Goal: Transaction & Acquisition: Purchase product/service

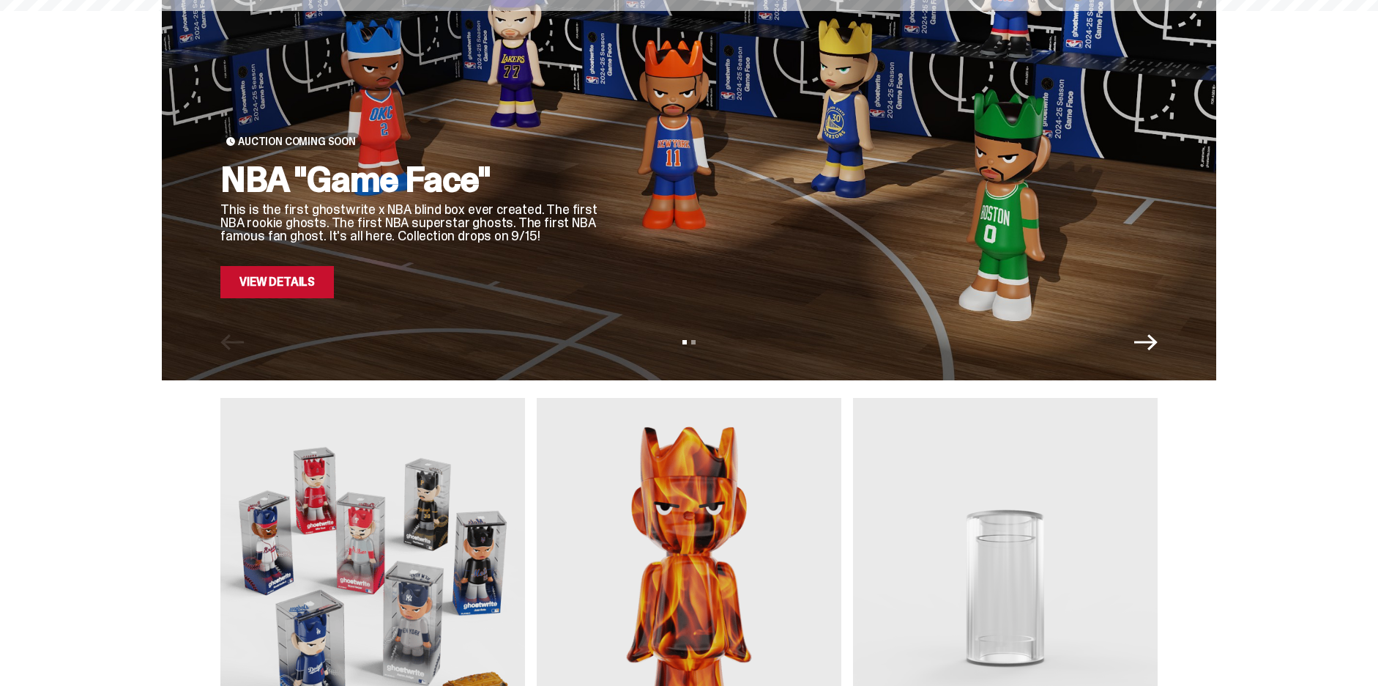
scroll to position [366, 0]
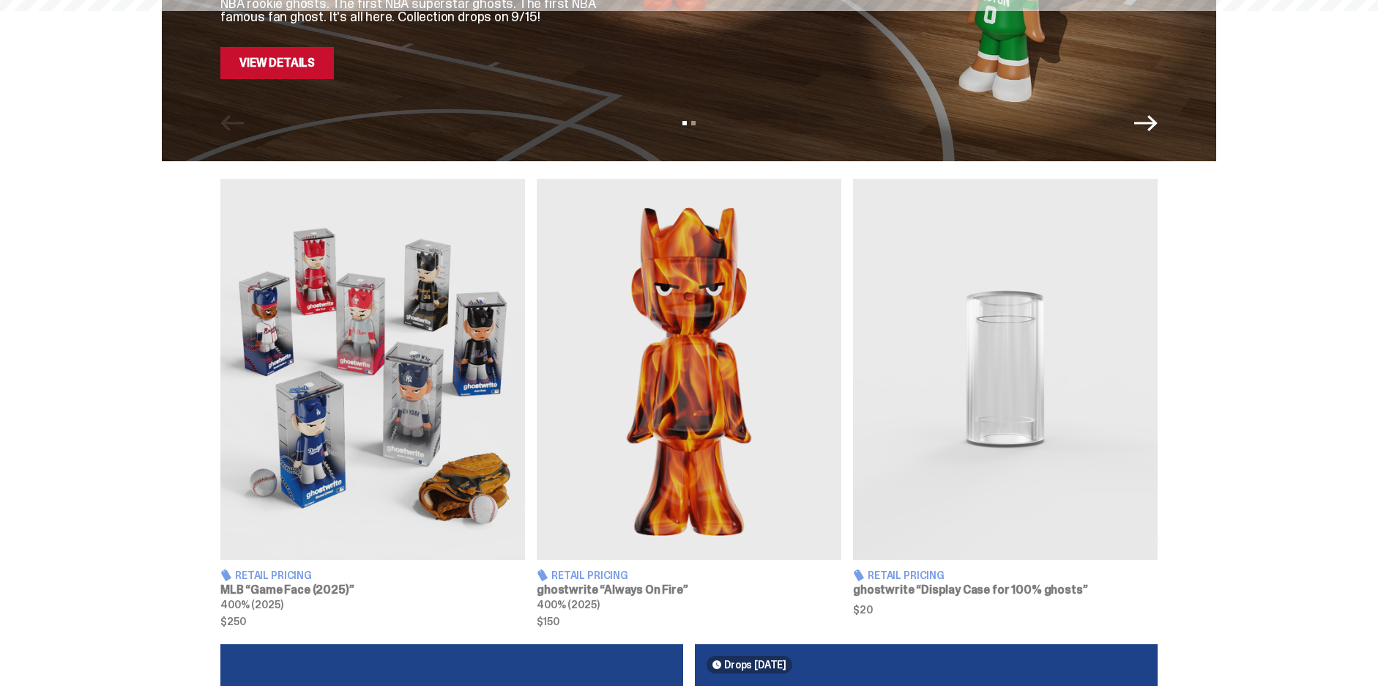
click at [404, 253] on img at bounding box center [372, 369] width 305 height 381
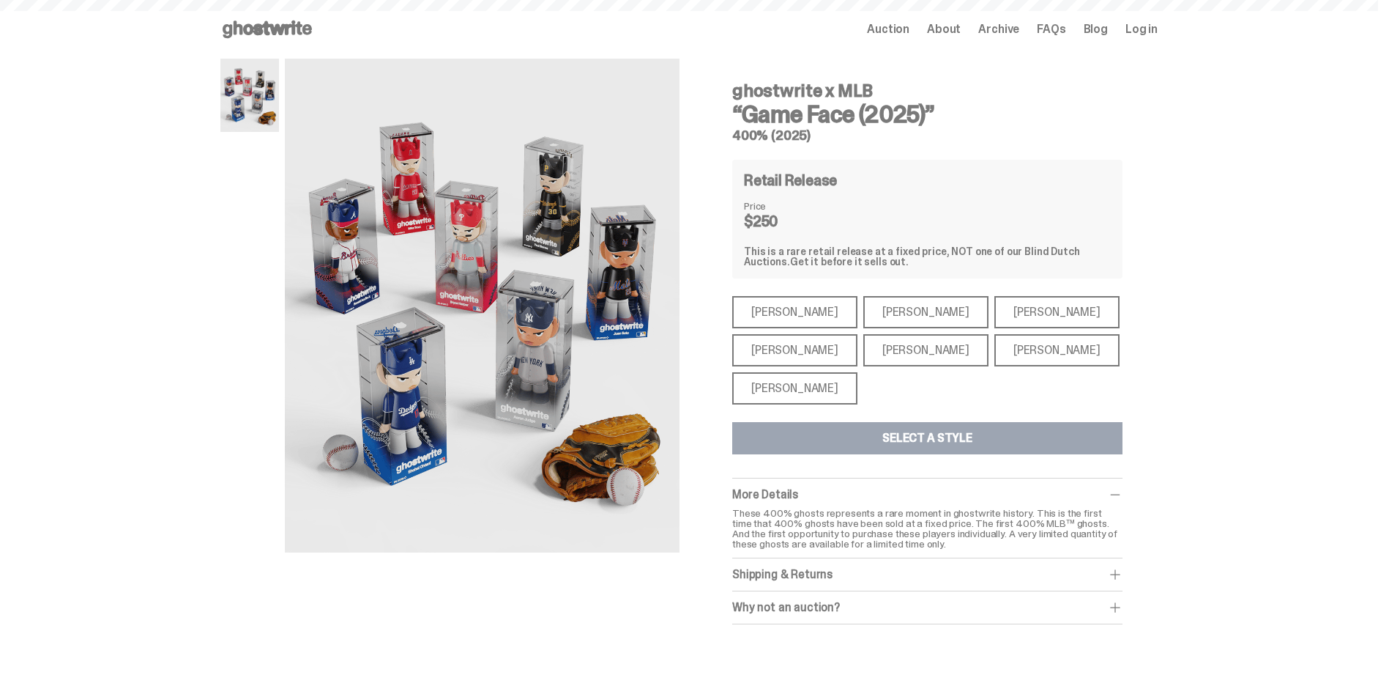
click at [814, 398] on div "[PERSON_NAME]" at bounding box center [794, 388] width 125 height 32
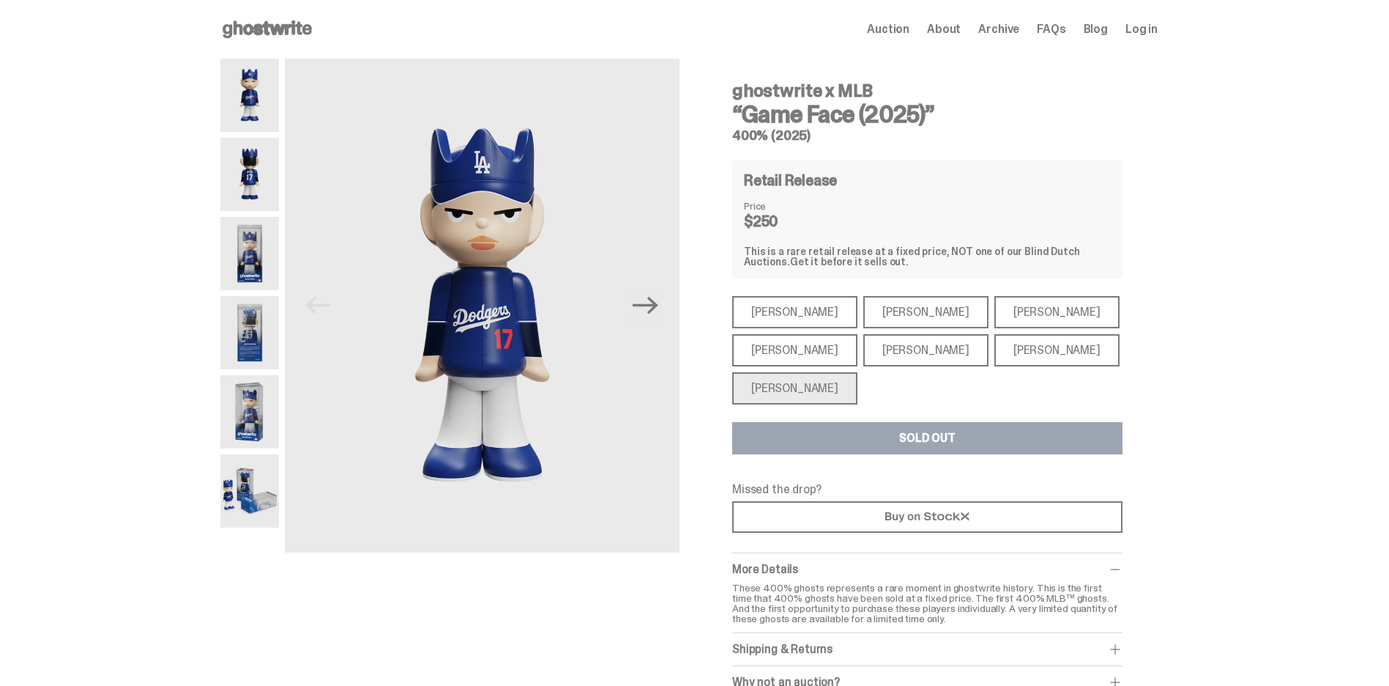
click at [874, 353] on div "[PERSON_NAME]" at bounding box center [925, 350] width 125 height 32
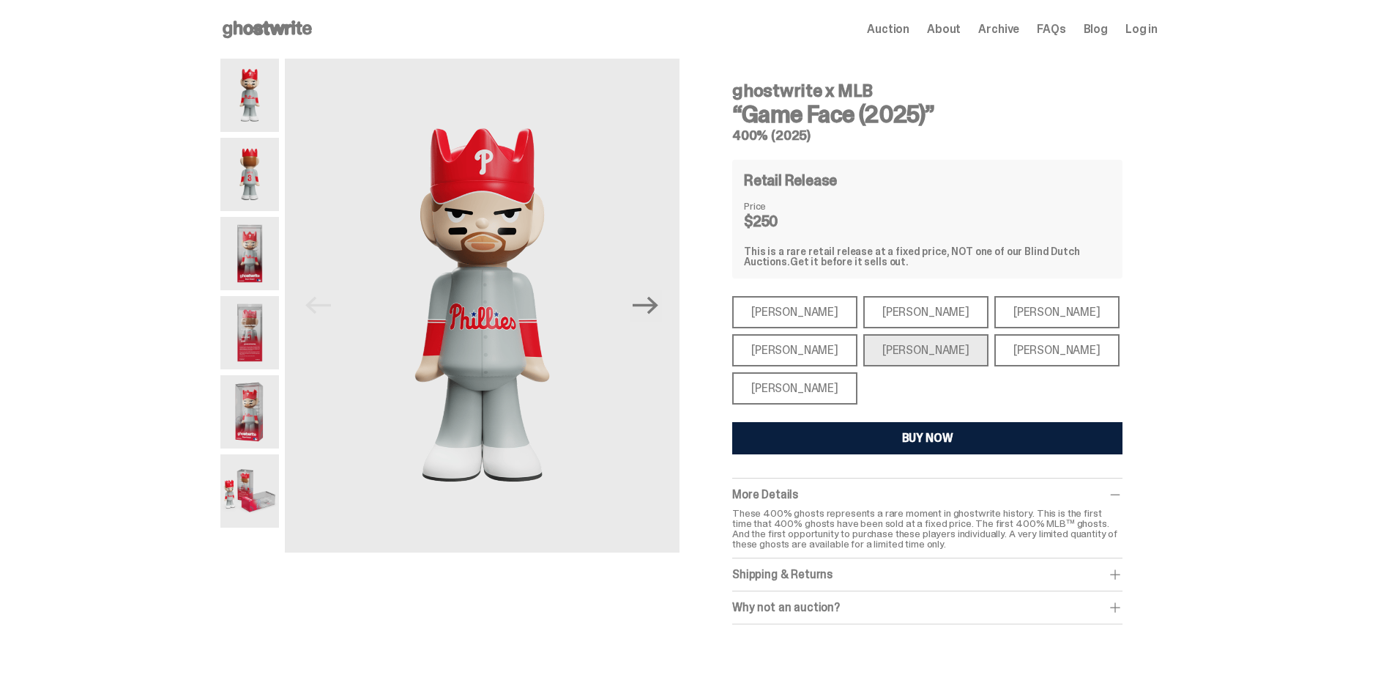
click at [877, 311] on div "[PERSON_NAME]" at bounding box center [925, 312] width 125 height 32
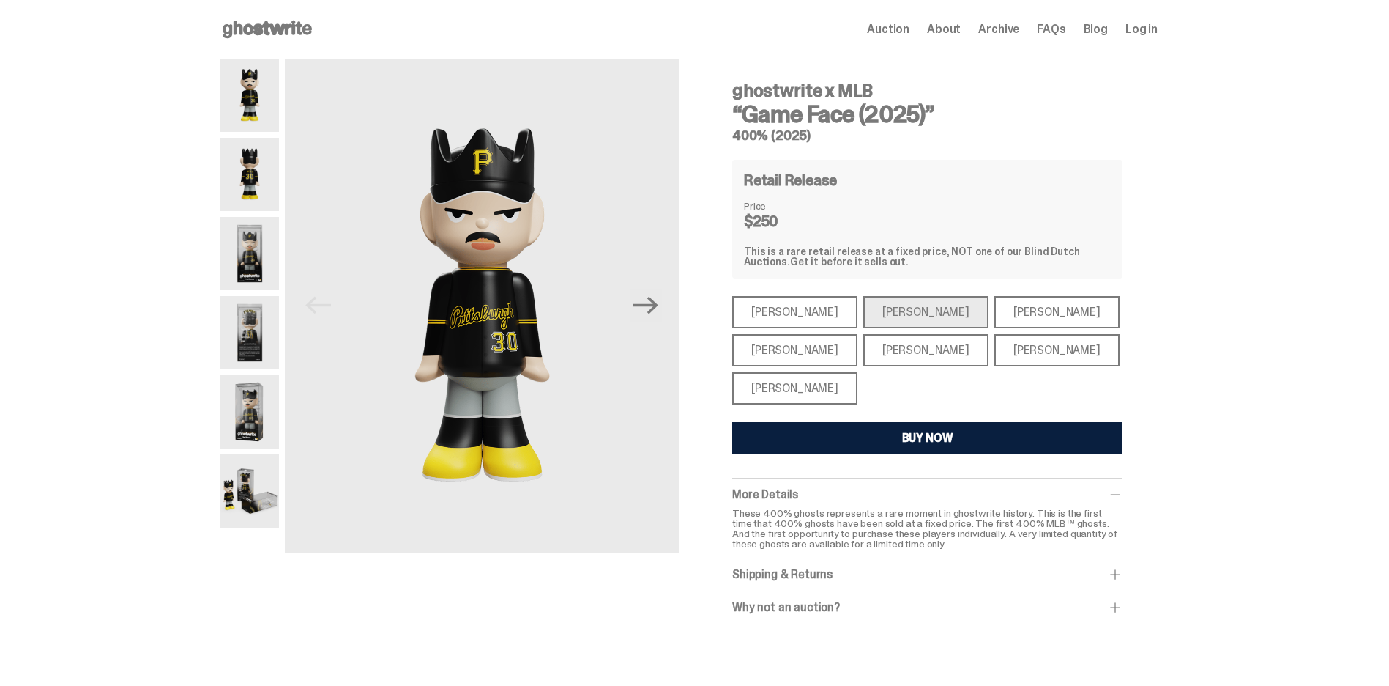
click at [1021, 354] on div "[PERSON_NAME]" at bounding box center [1057, 350] width 125 height 32
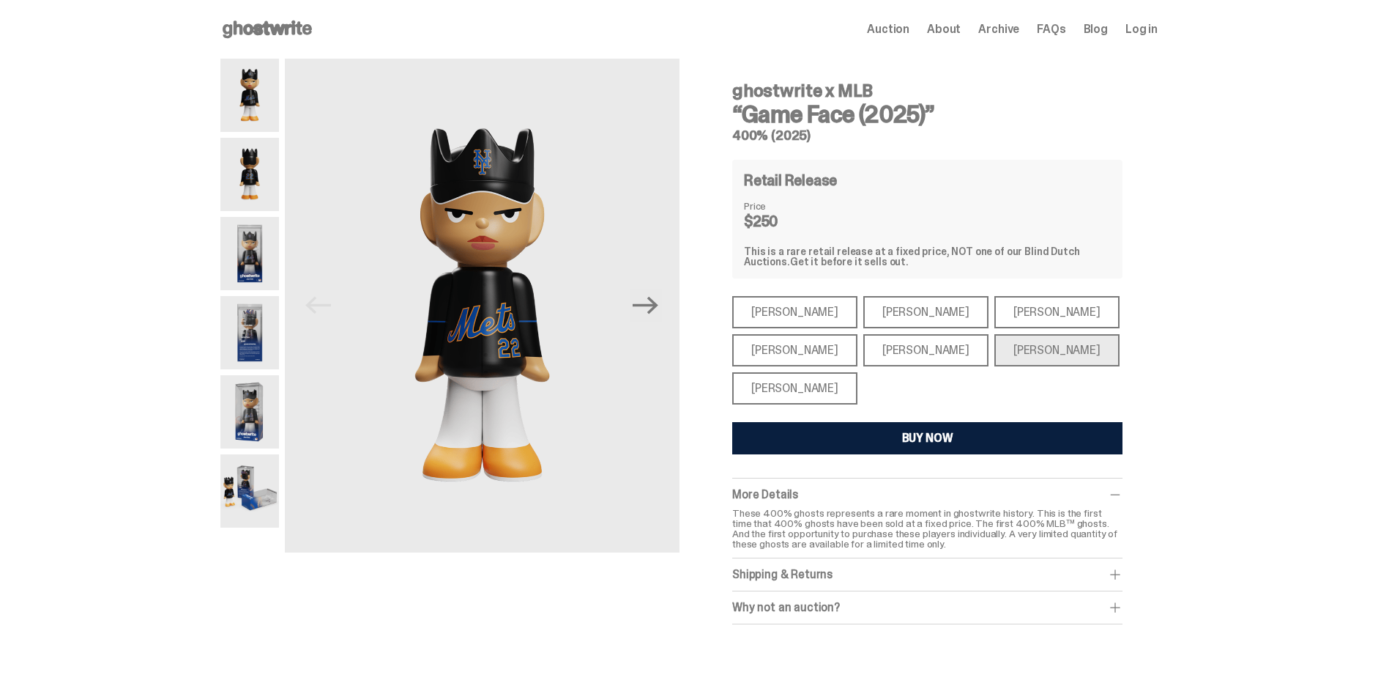
click at [1011, 320] on div "[PERSON_NAME]" at bounding box center [1057, 312] width 125 height 32
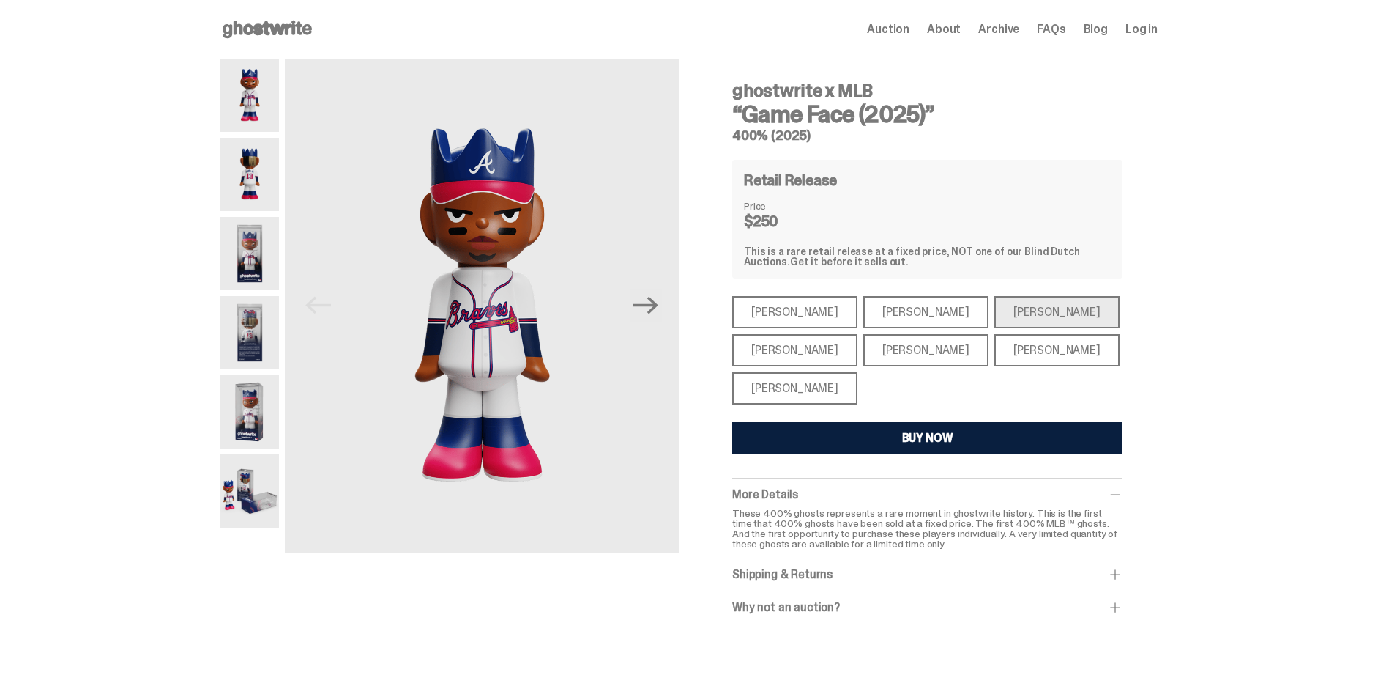
click at [794, 312] on div "[PERSON_NAME]" at bounding box center [794, 312] width 125 height 32
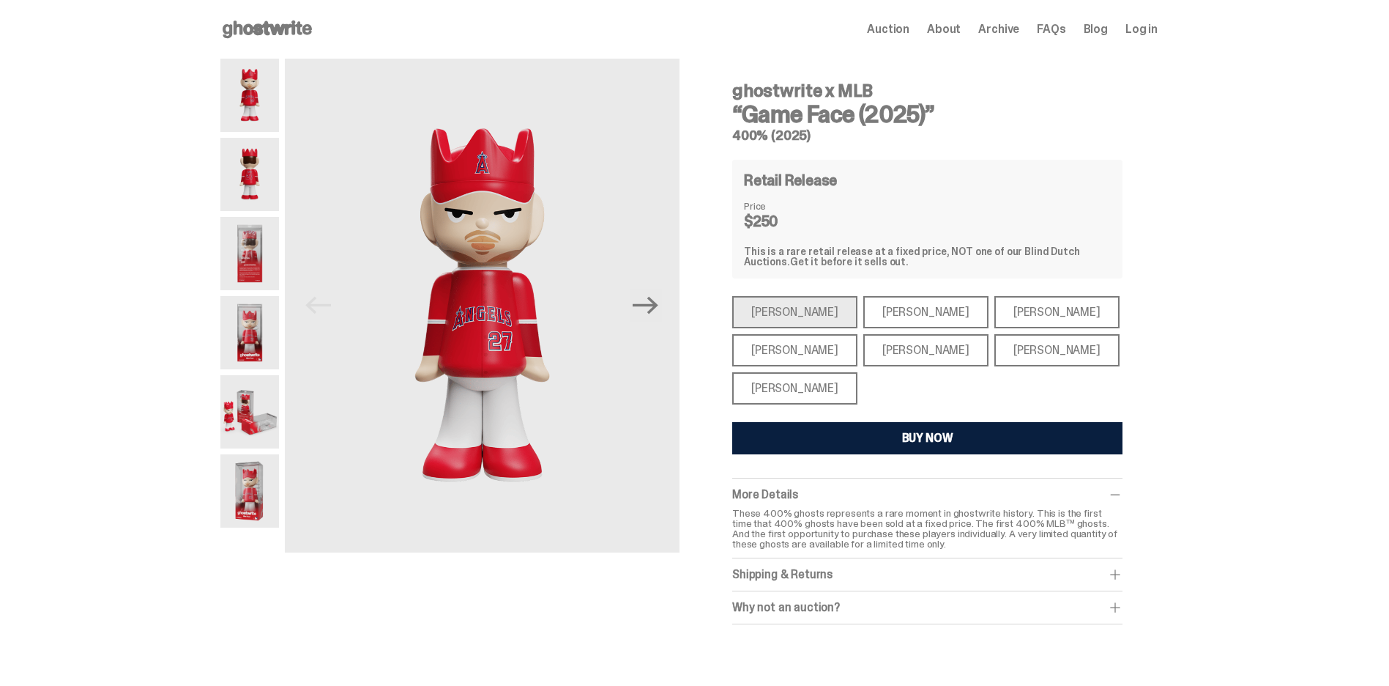
click at [799, 336] on div "[PERSON_NAME]" at bounding box center [794, 350] width 125 height 32
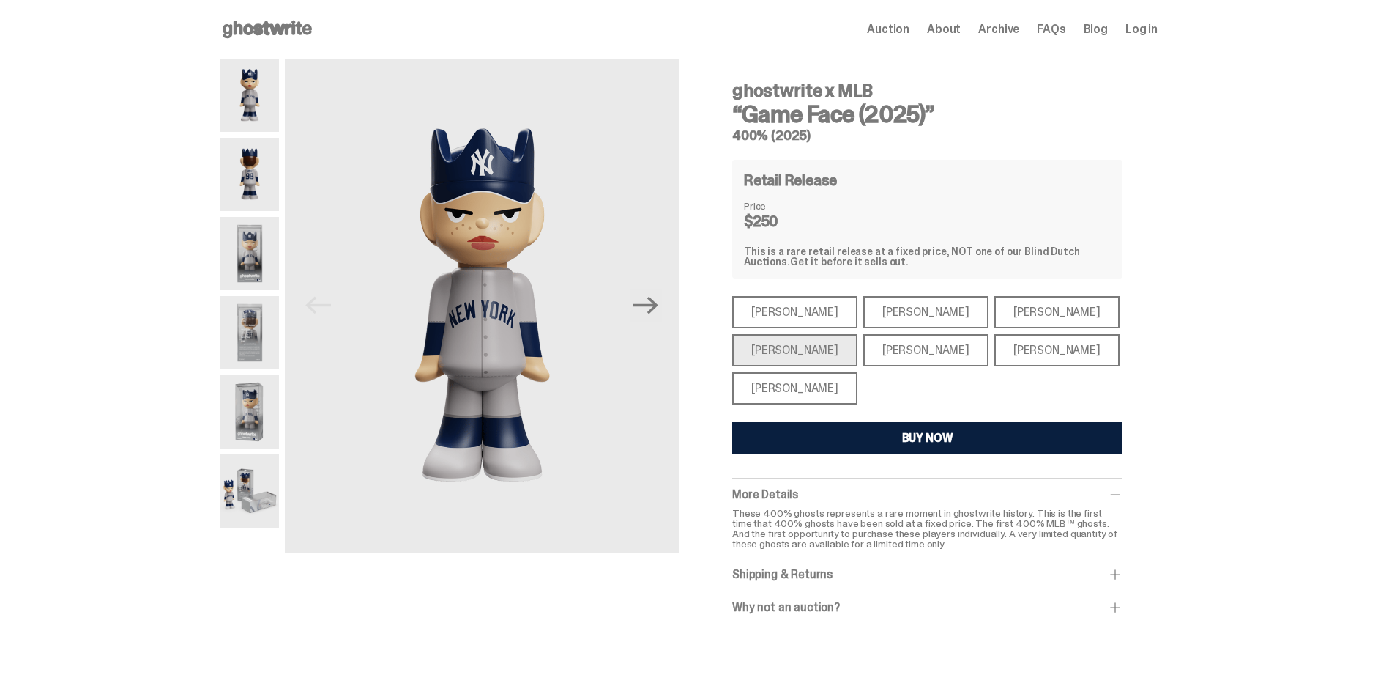
click at [816, 382] on div "[PERSON_NAME]" at bounding box center [794, 388] width 125 height 32
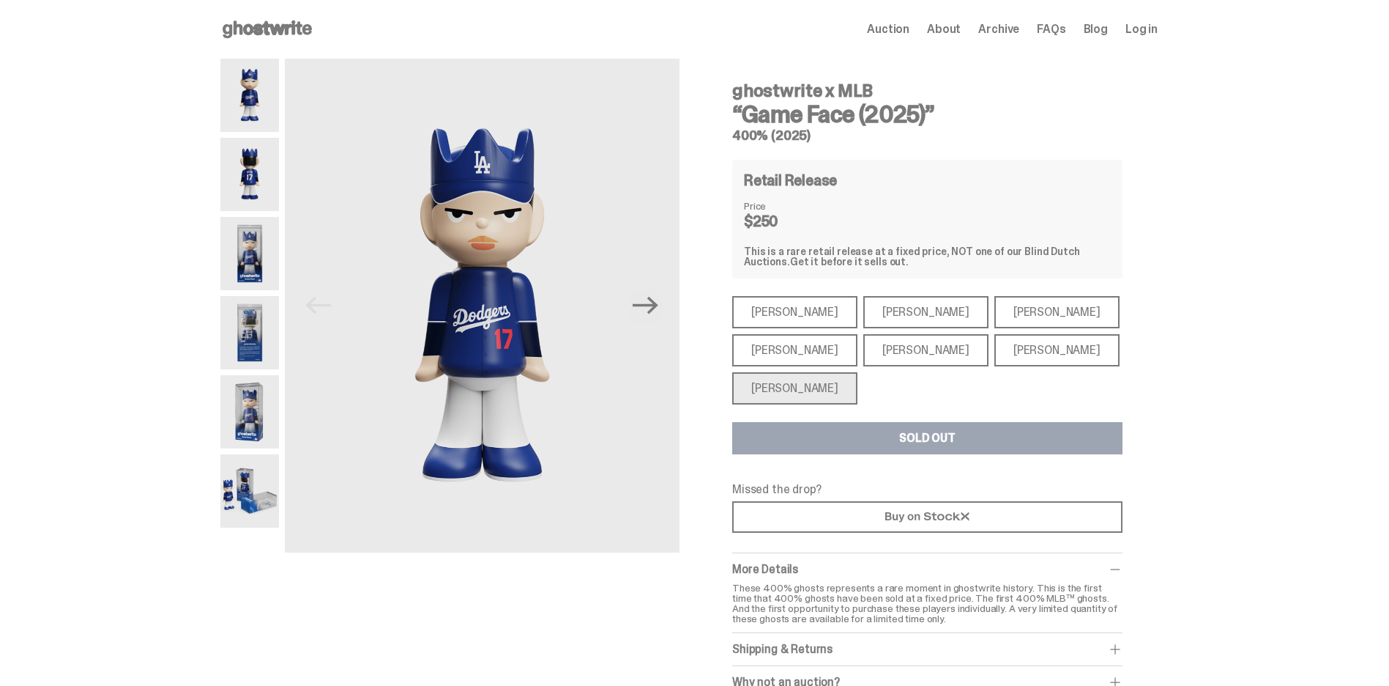
click at [894, 303] on div "[PERSON_NAME]" at bounding box center [925, 312] width 125 height 32
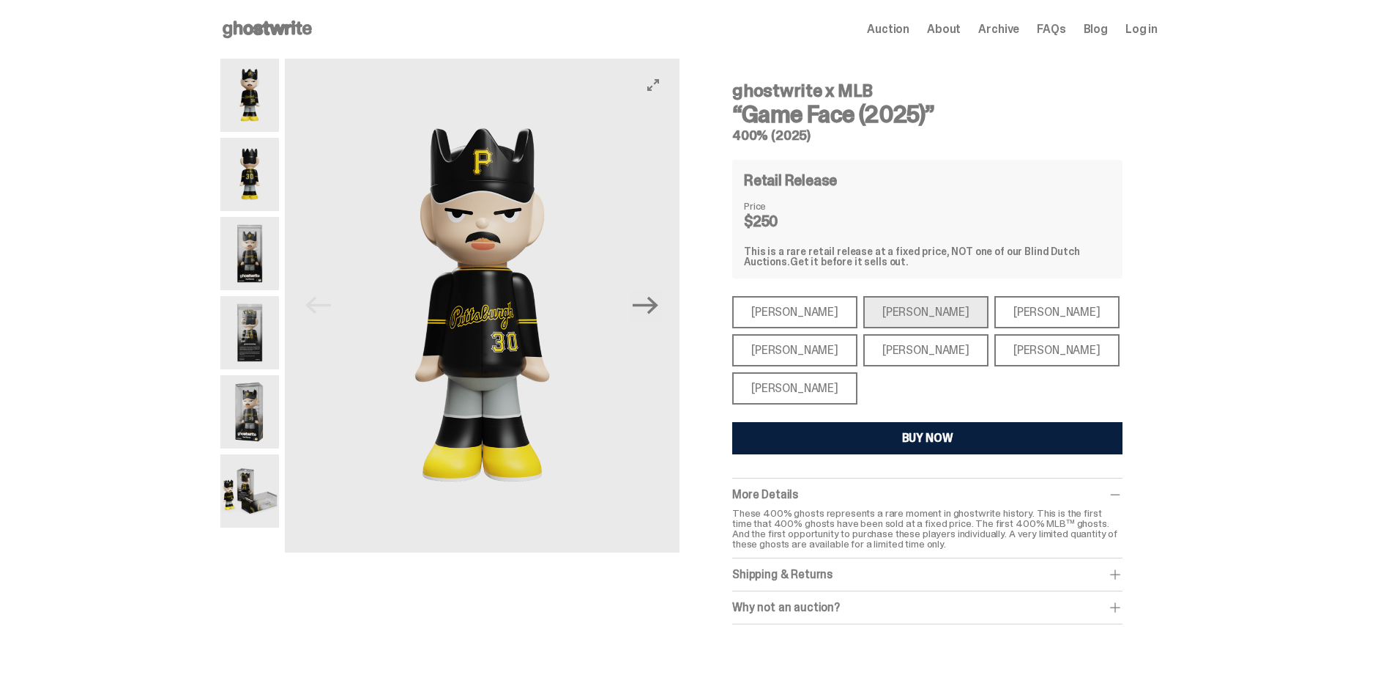
click at [662, 313] on button "Next" at bounding box center [646, 305] width 32 height 32
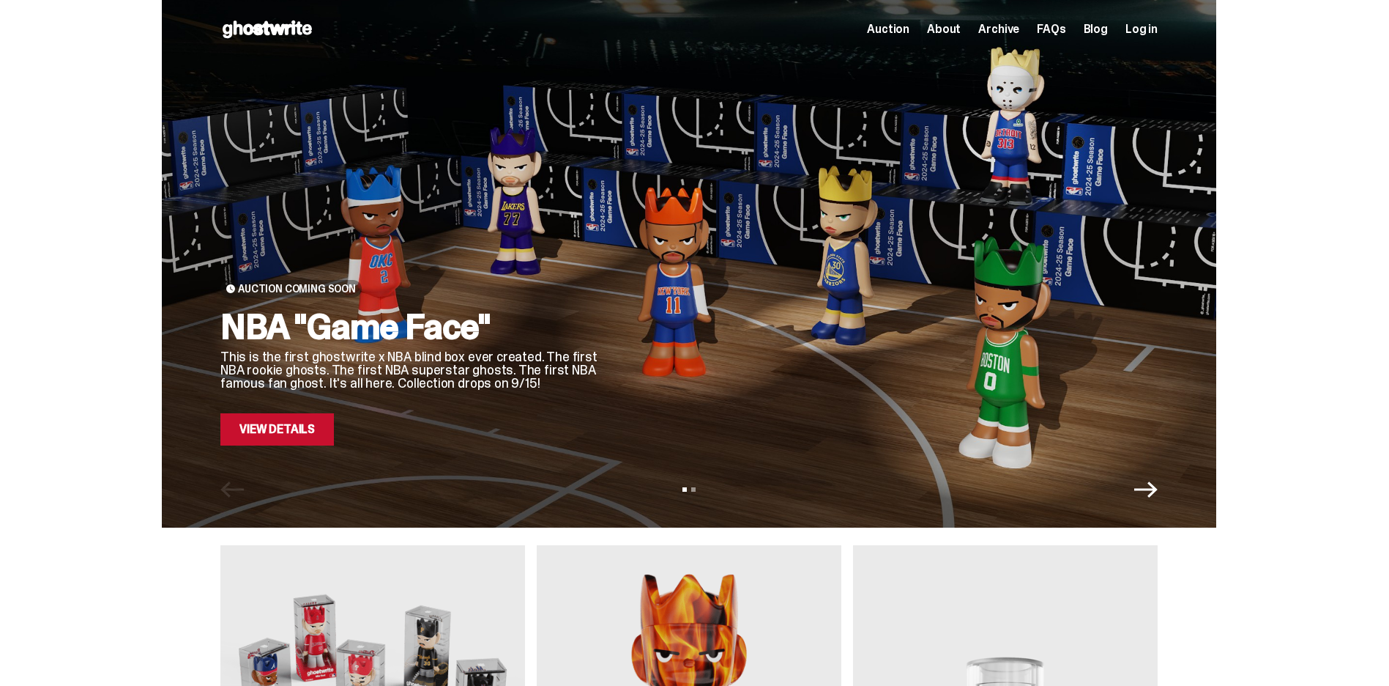
click at [910, 34] on span "Auction" at bounding box center [888, 29] width 42 height 12
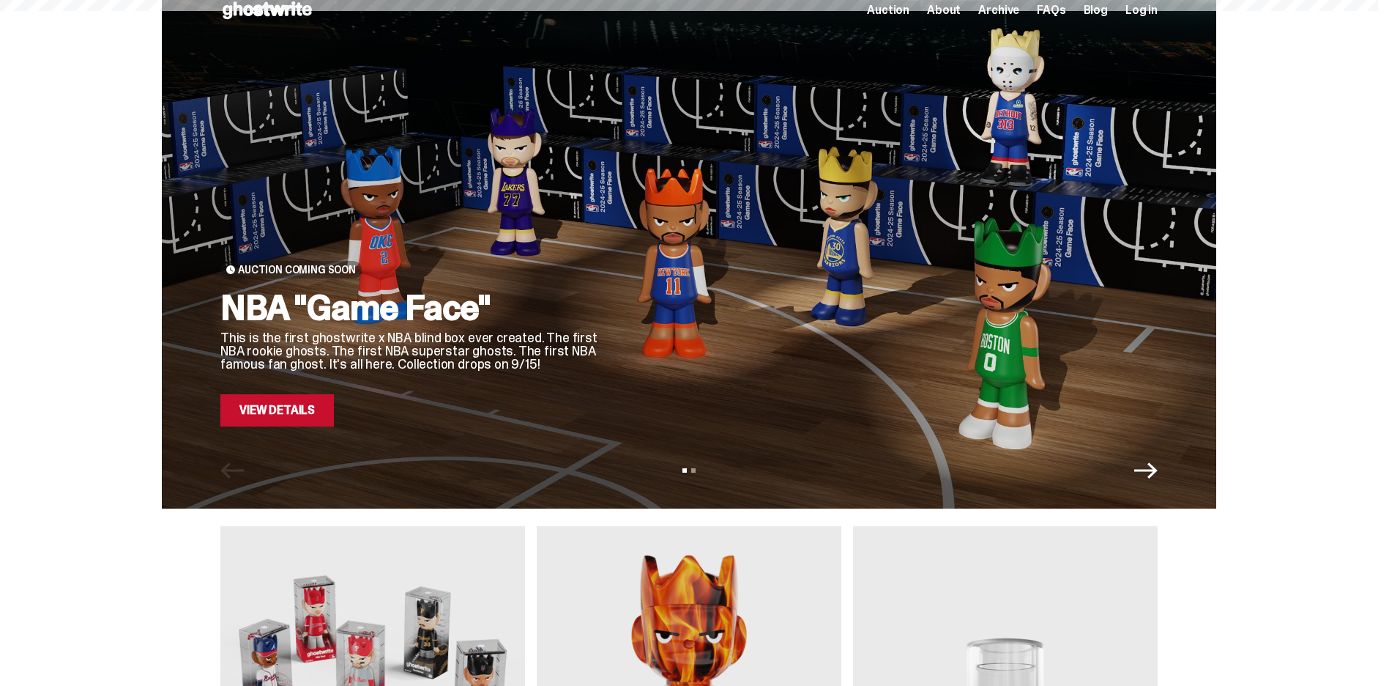
scroll to position [366, 0]
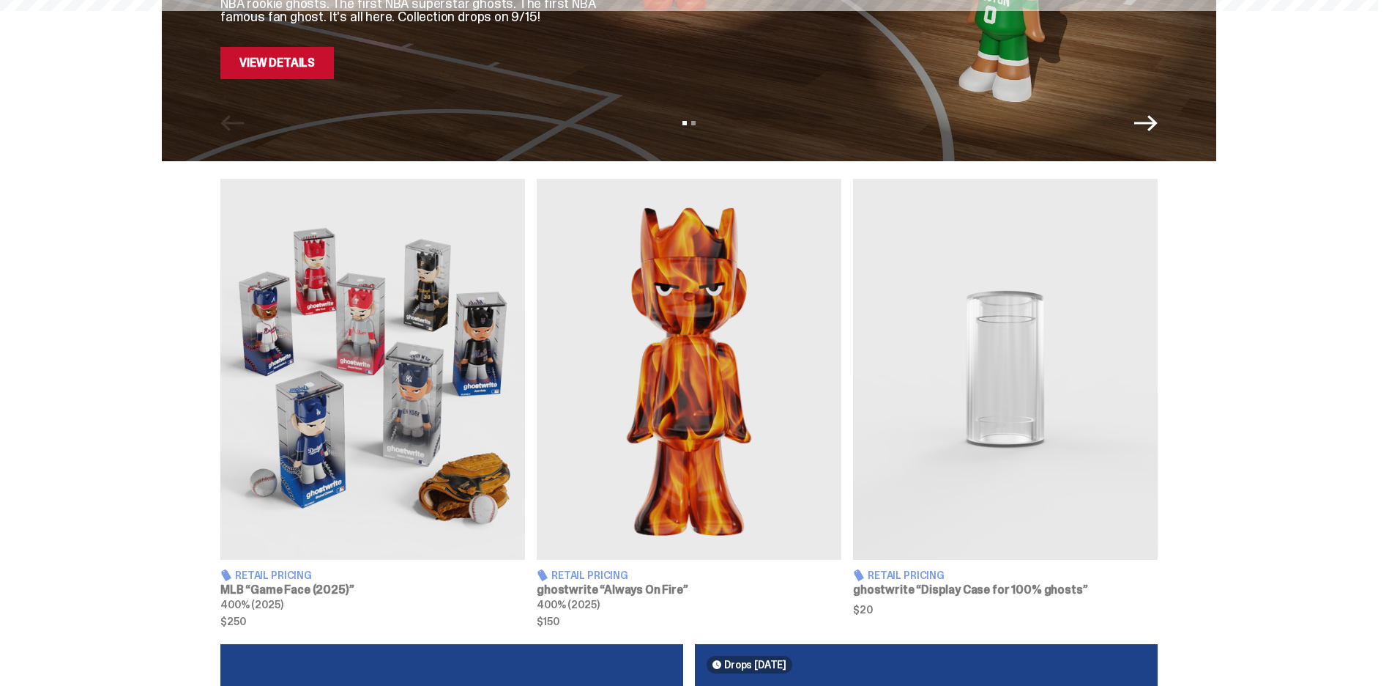
drag, startPoint x: 391, startPoint y: 431, endPoint x: 386, endPoint y: 425, distance: 7.8
click at [386, 425] on img at bounding box center [372, 369] width 305 height 381
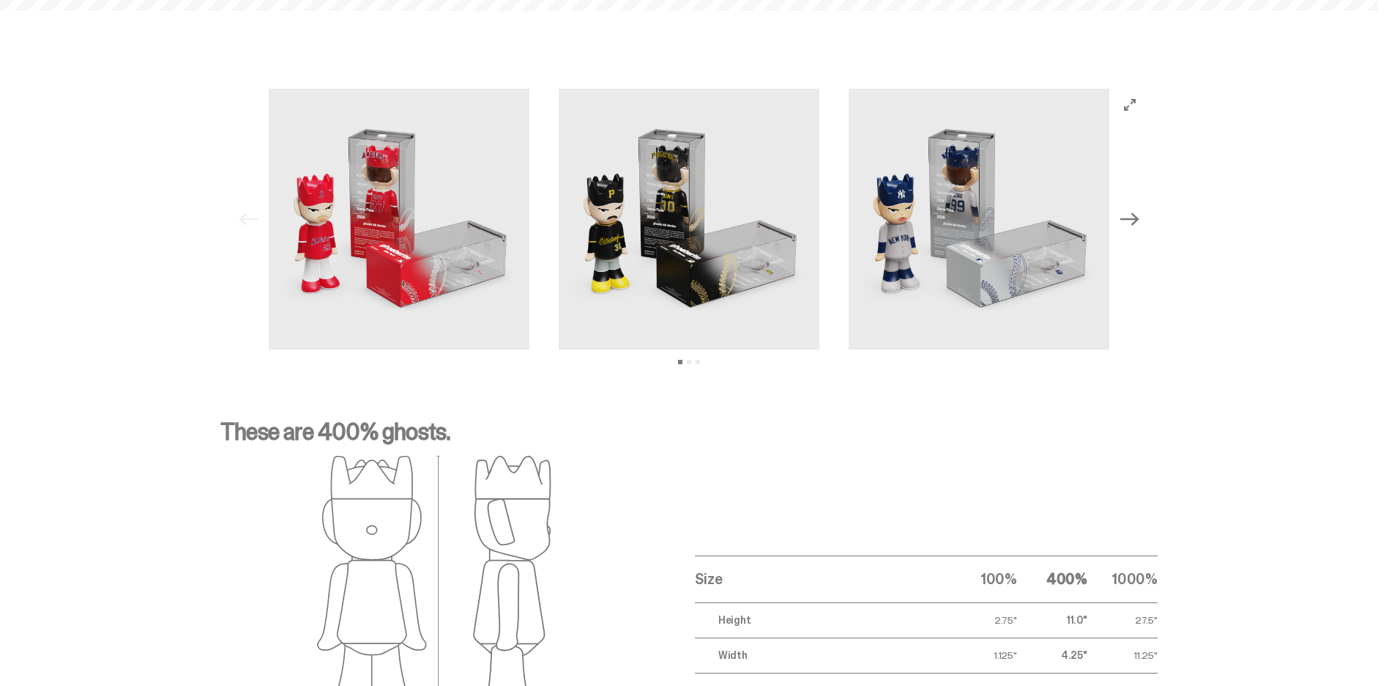
scroll to position [1465, 0]
click at [1140, 218] on icon "Next" at bounding box center [1130, 218] width 19 height 13
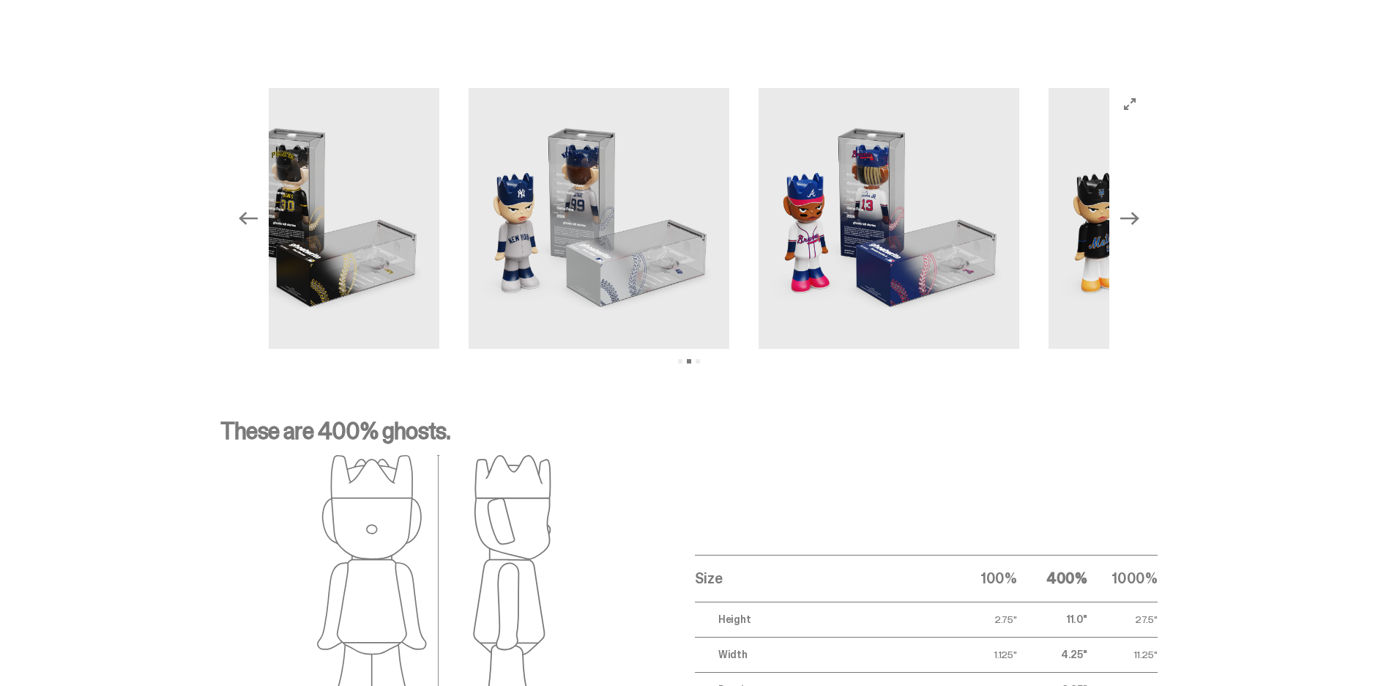
click at [1140, 218] on icon "Next" at bounding box center [1130, 218] width 19 height 13
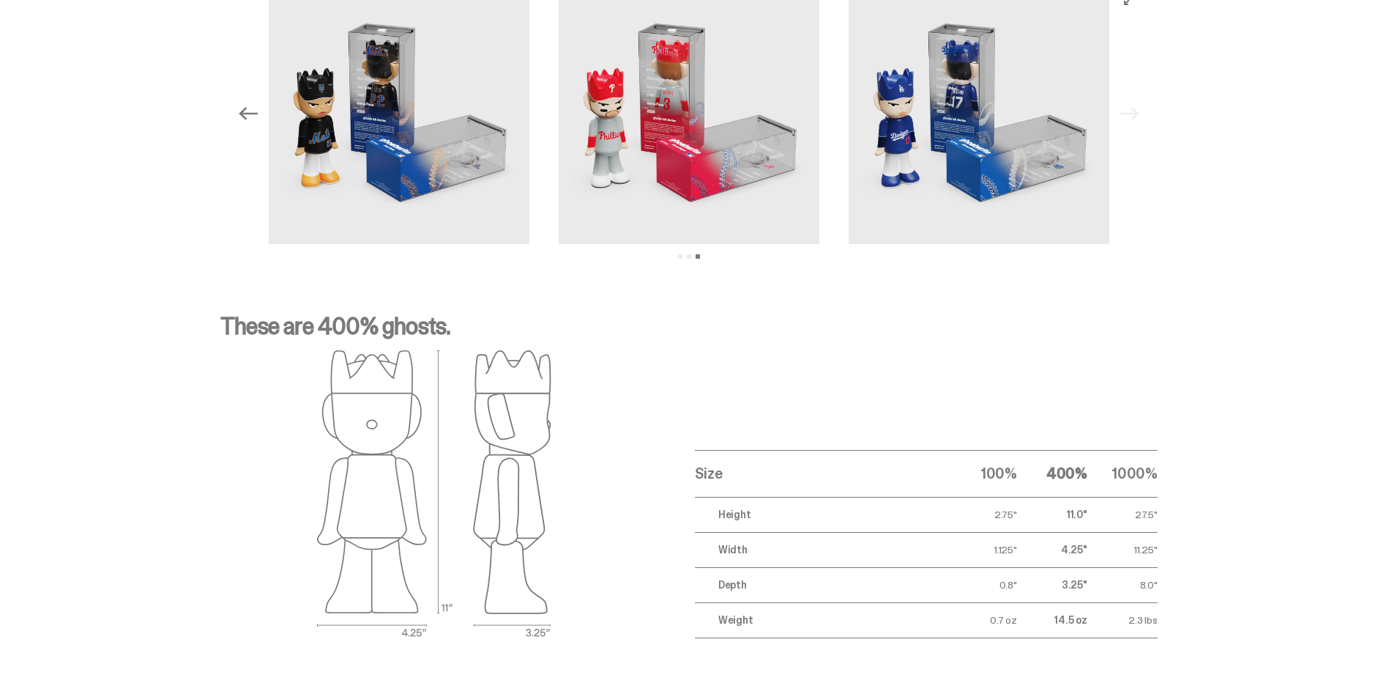
scroll to position [1496, 0]
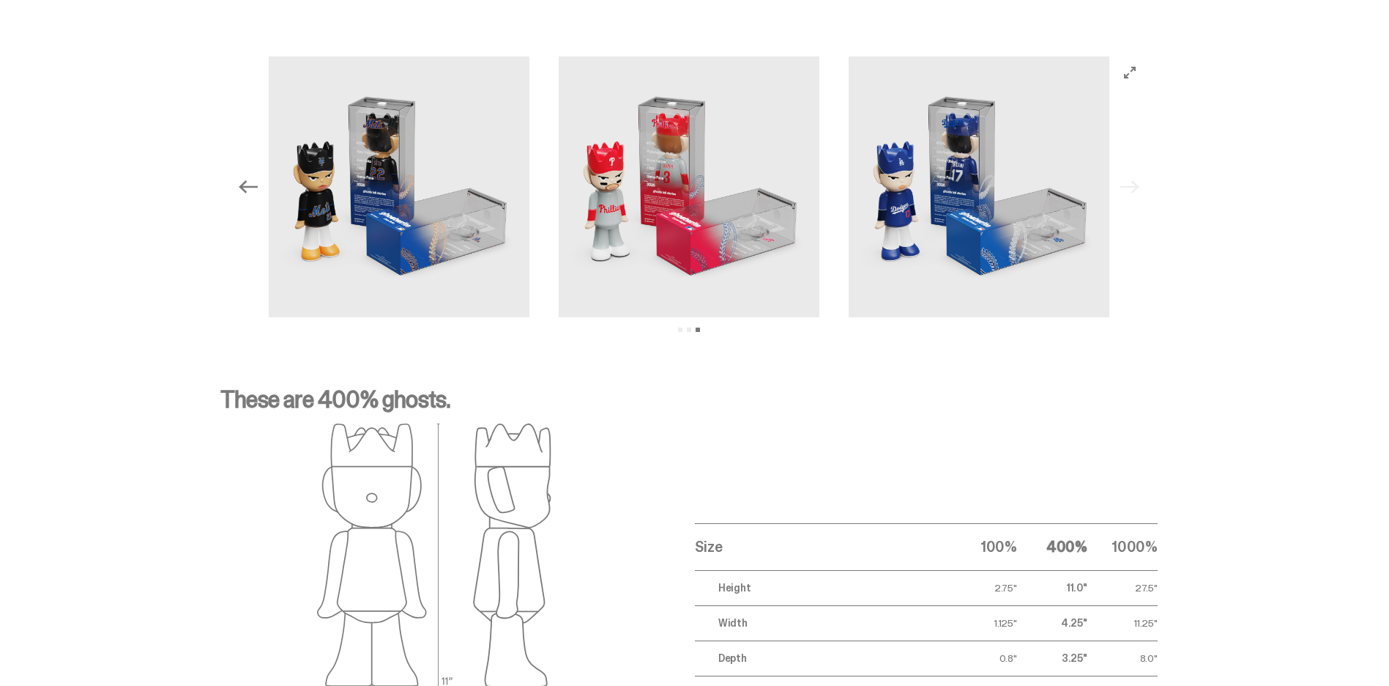
click at [242, 189] on button "Previous" at bounding box center [248, 187] width 32 height 32
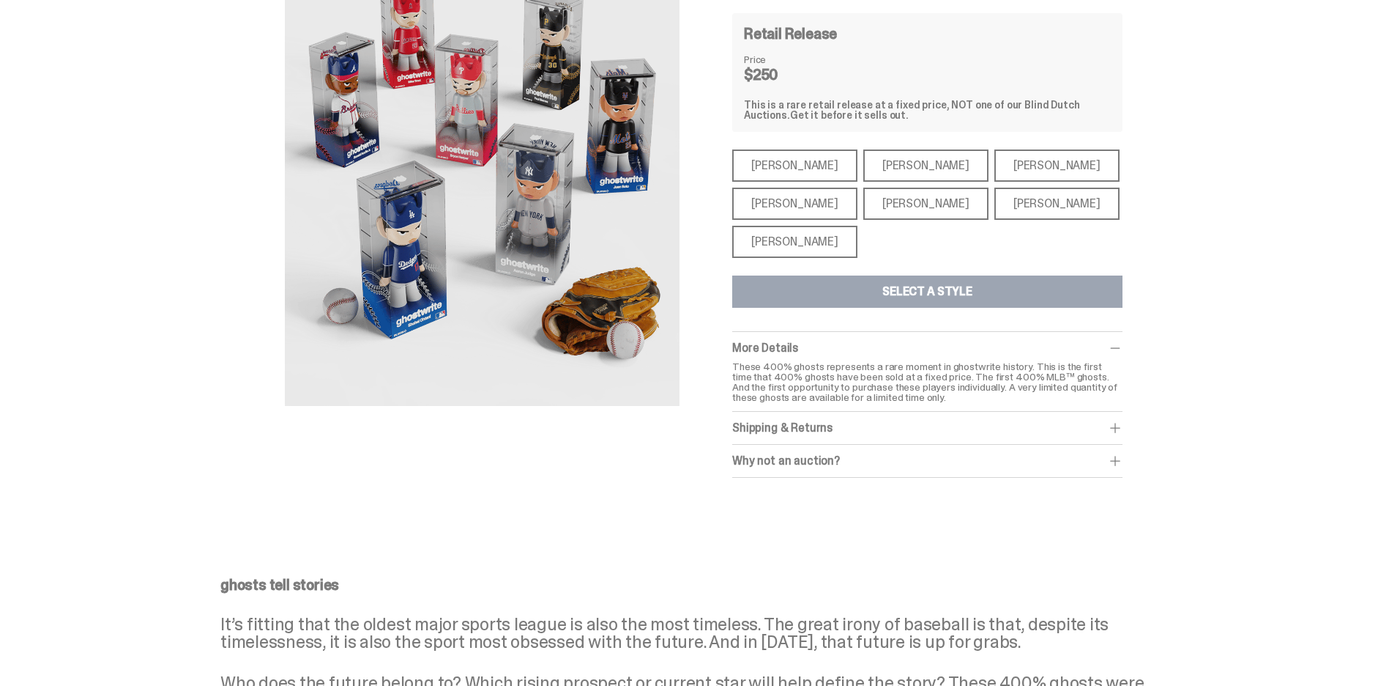
scroll to position [0, 0]
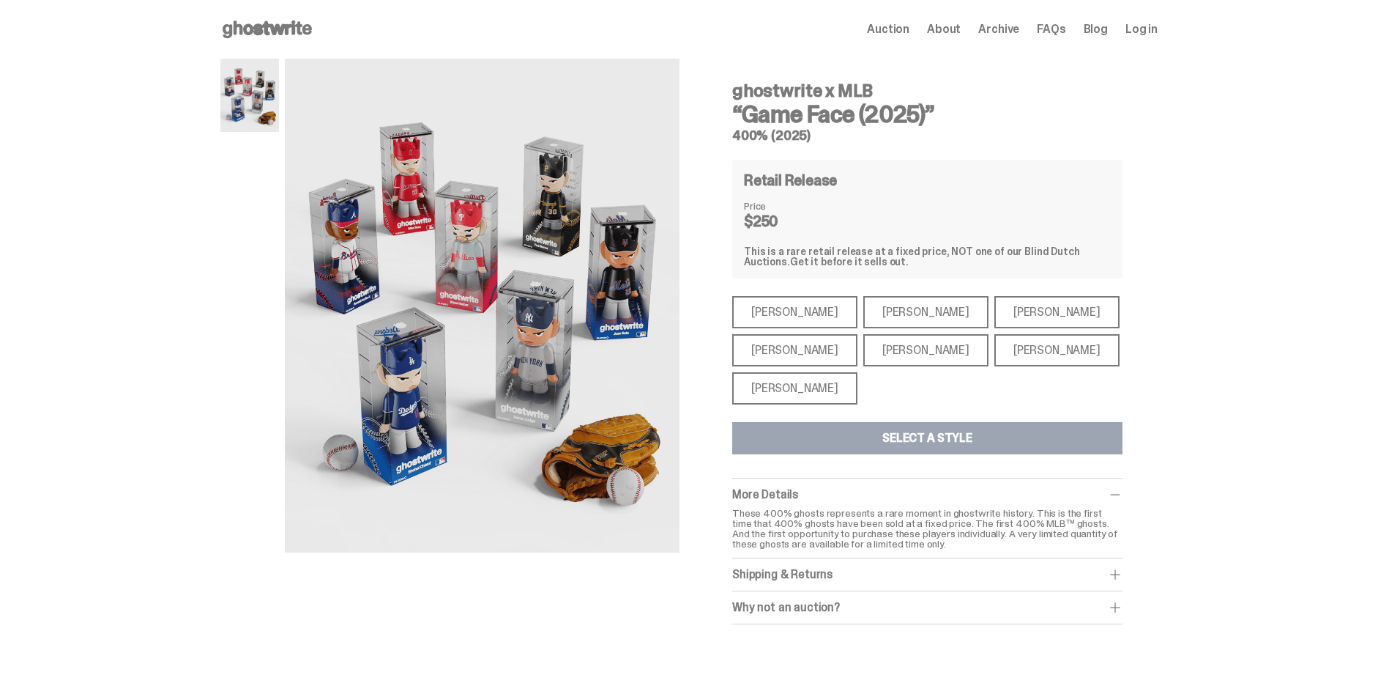
click at [247, 23] on icon at bounding box center [267, 29] width 94 height 23
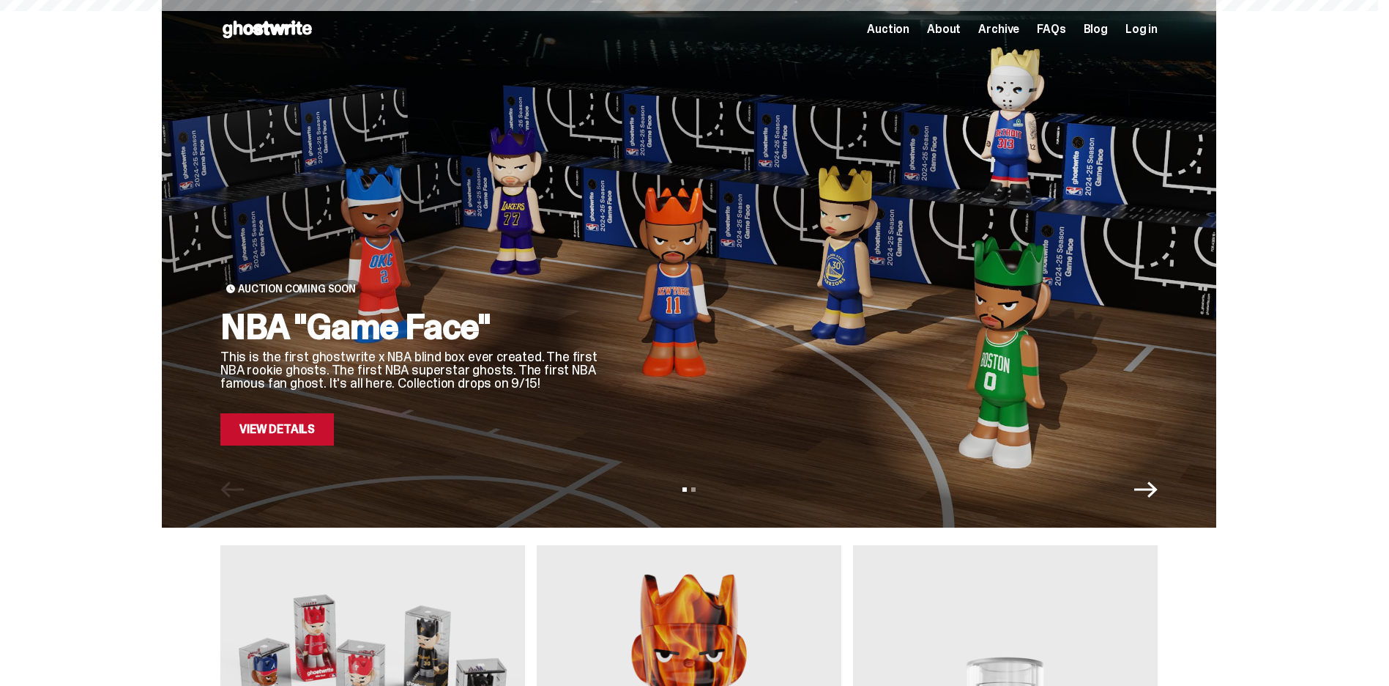
click at [1158, 489] on icon "Next" at bounding box center [1145, 489] width 23 height 16
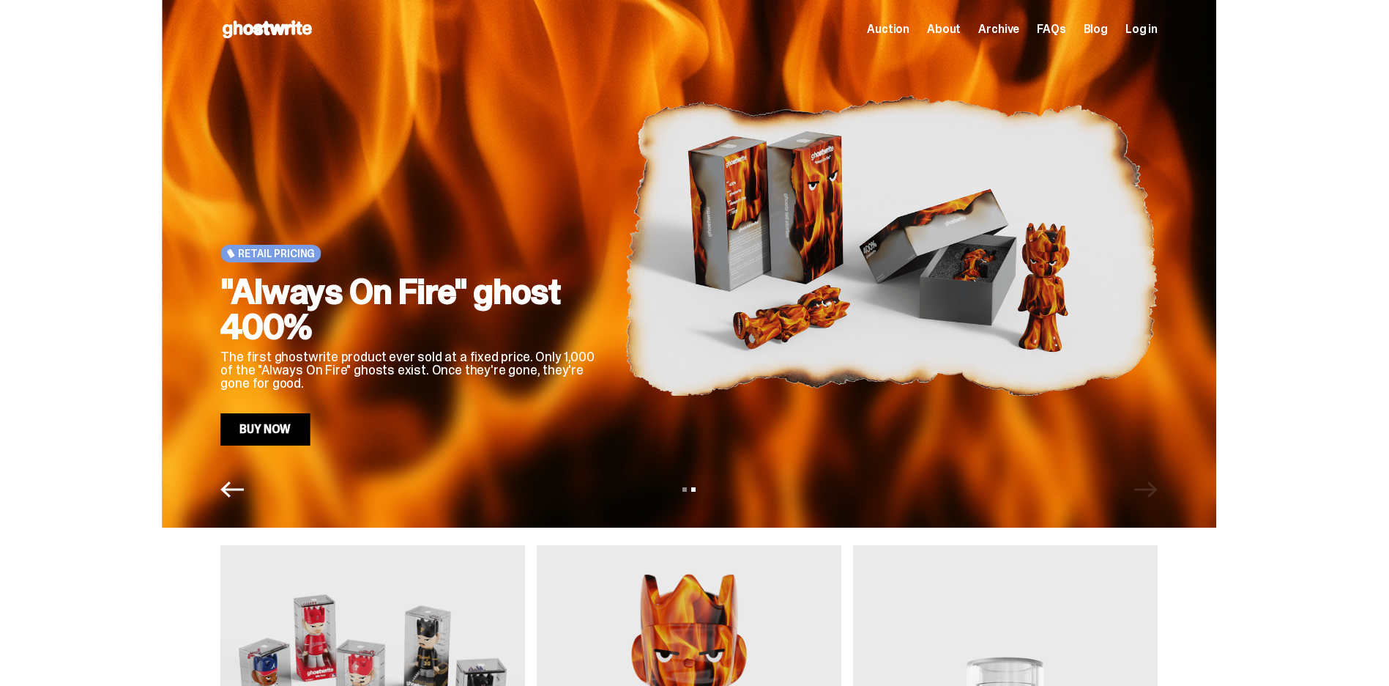
click at [298, 424] on link "Buy Now" at bounding box center [264, 429] width 89 height 32
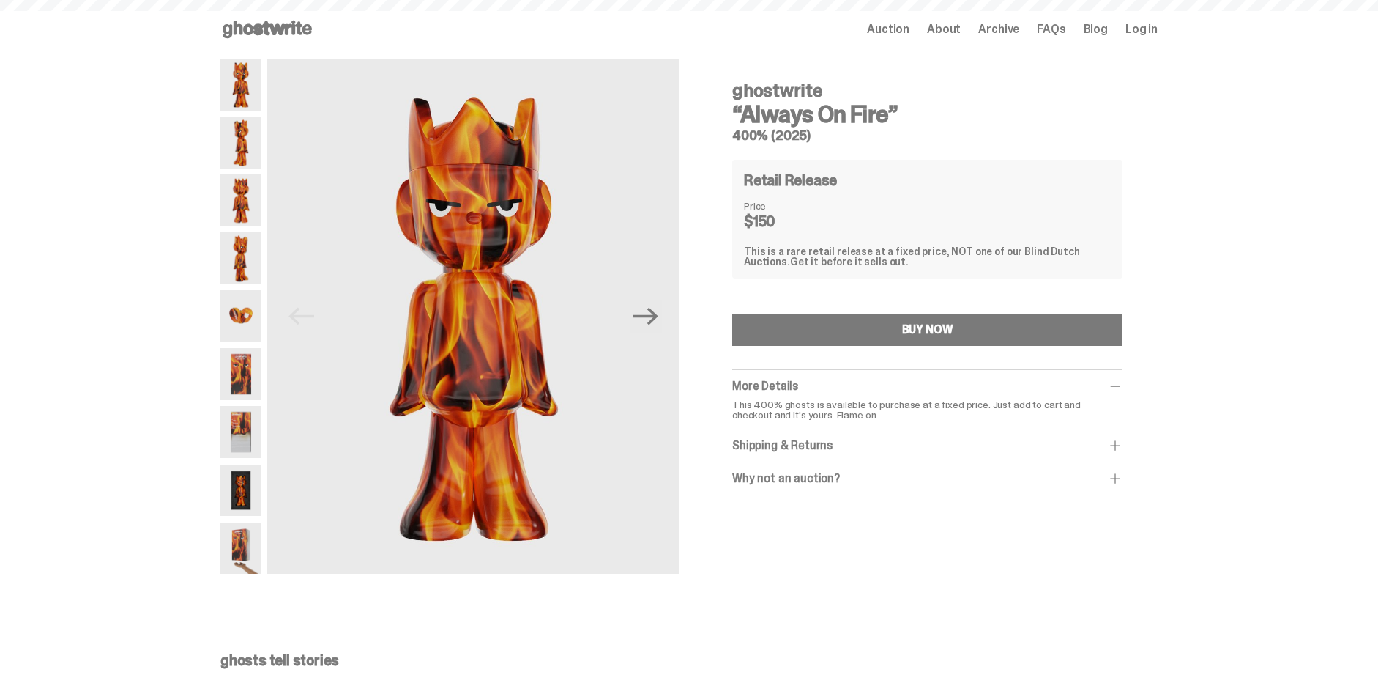
click at [261, 324] on img at bounding box center [240, 316] width 41 height 52
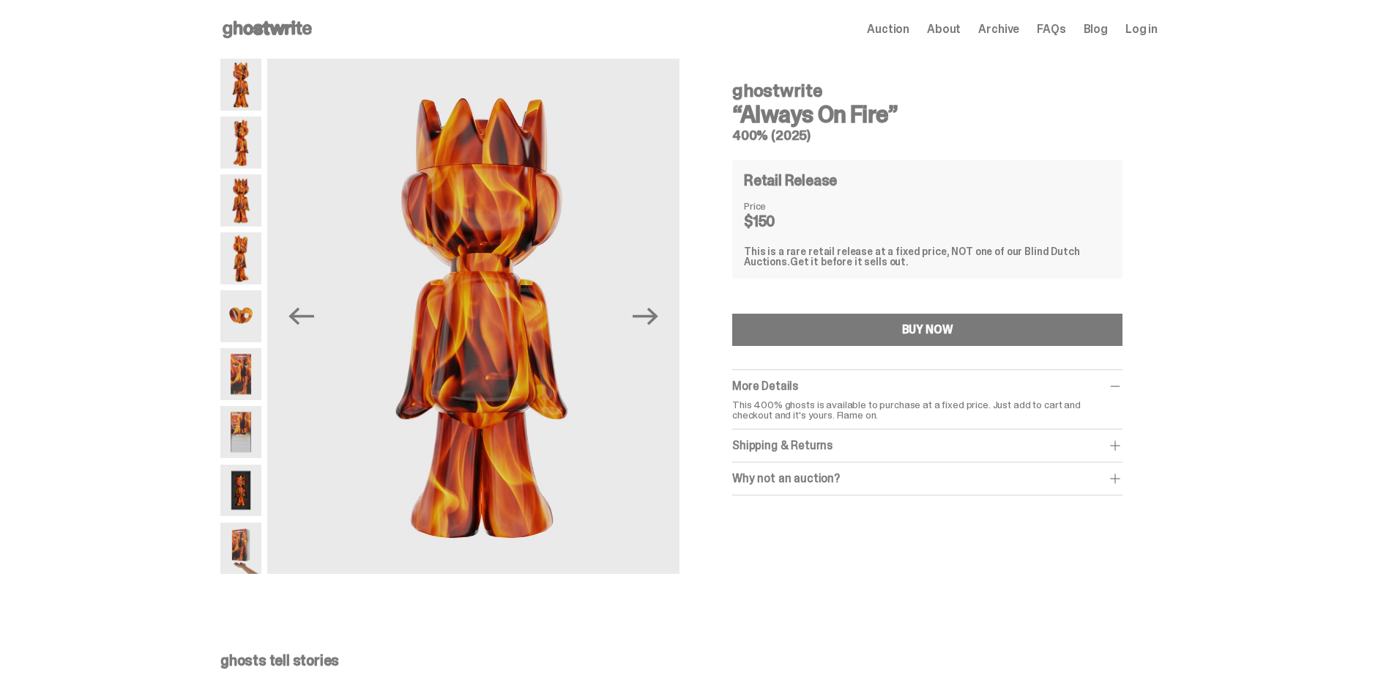
click at [241, 263] on img at bounding box center [240, 258] width 41 height 52
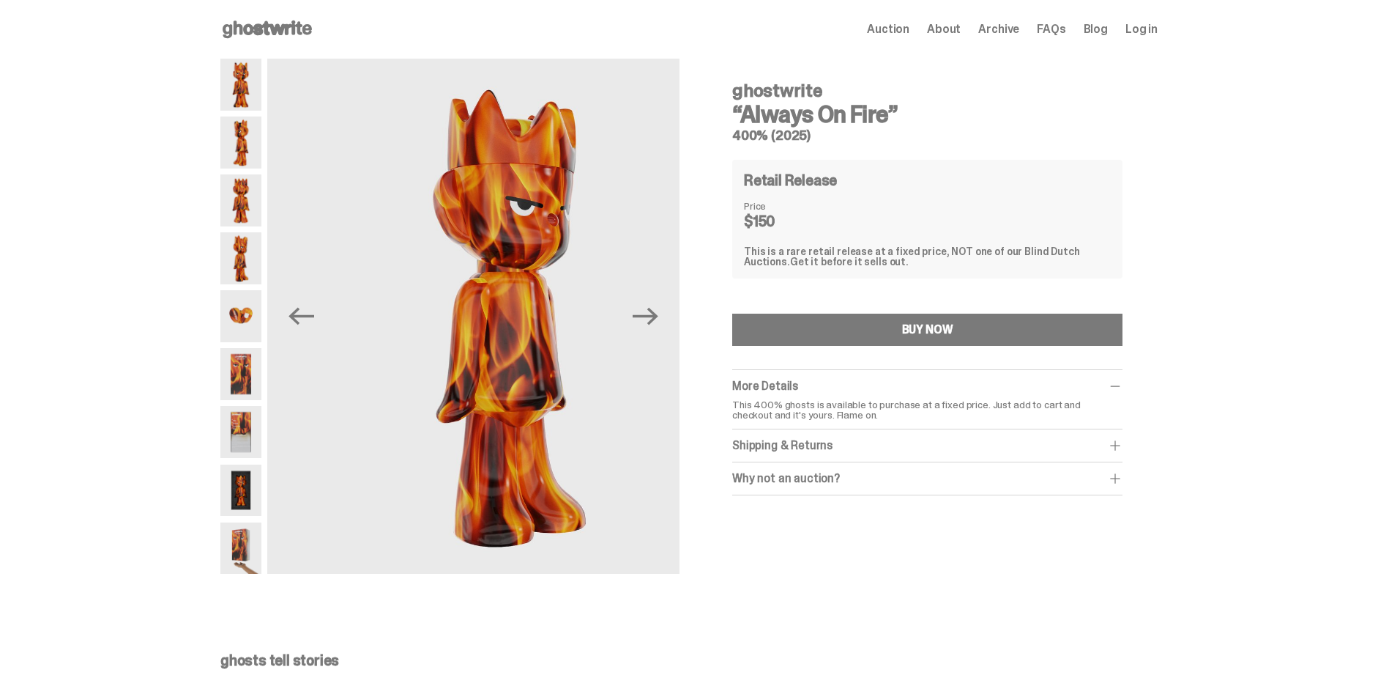
click at [258, 382] on img at bounding box center [240, 374] width 41 height 52
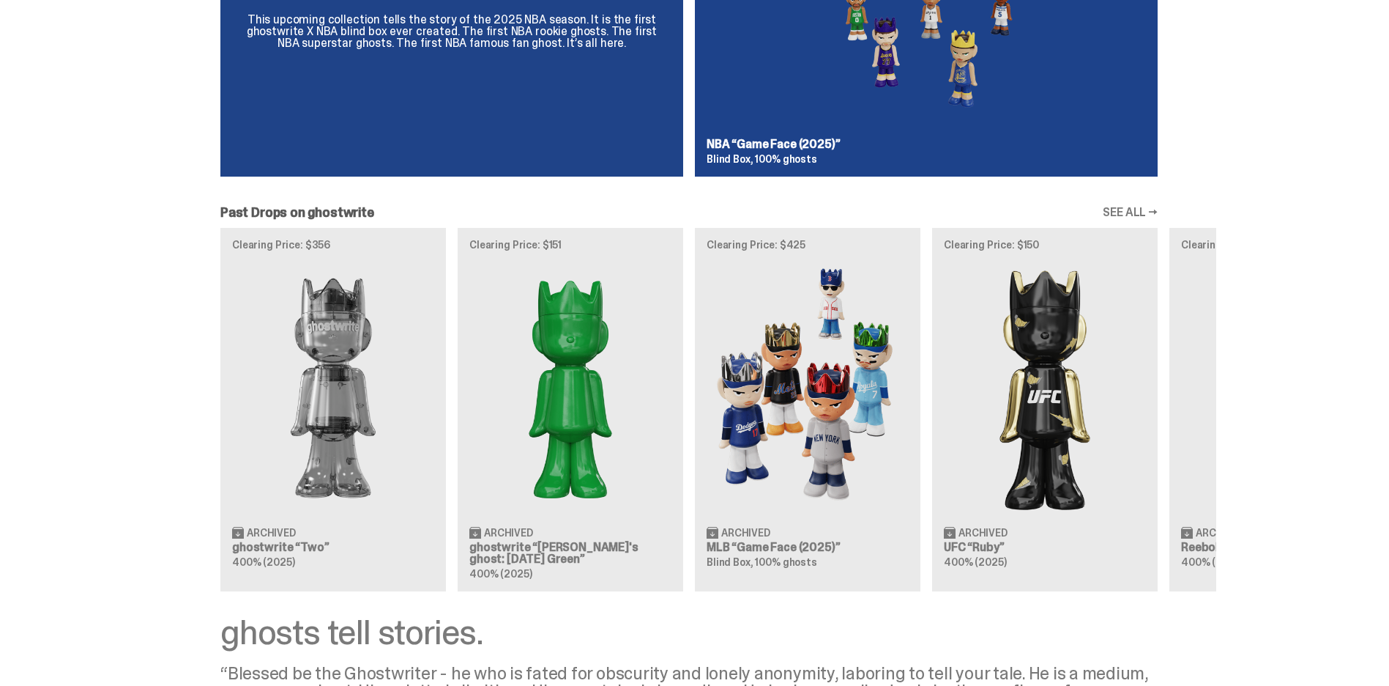
scroll to position [1245, 0]
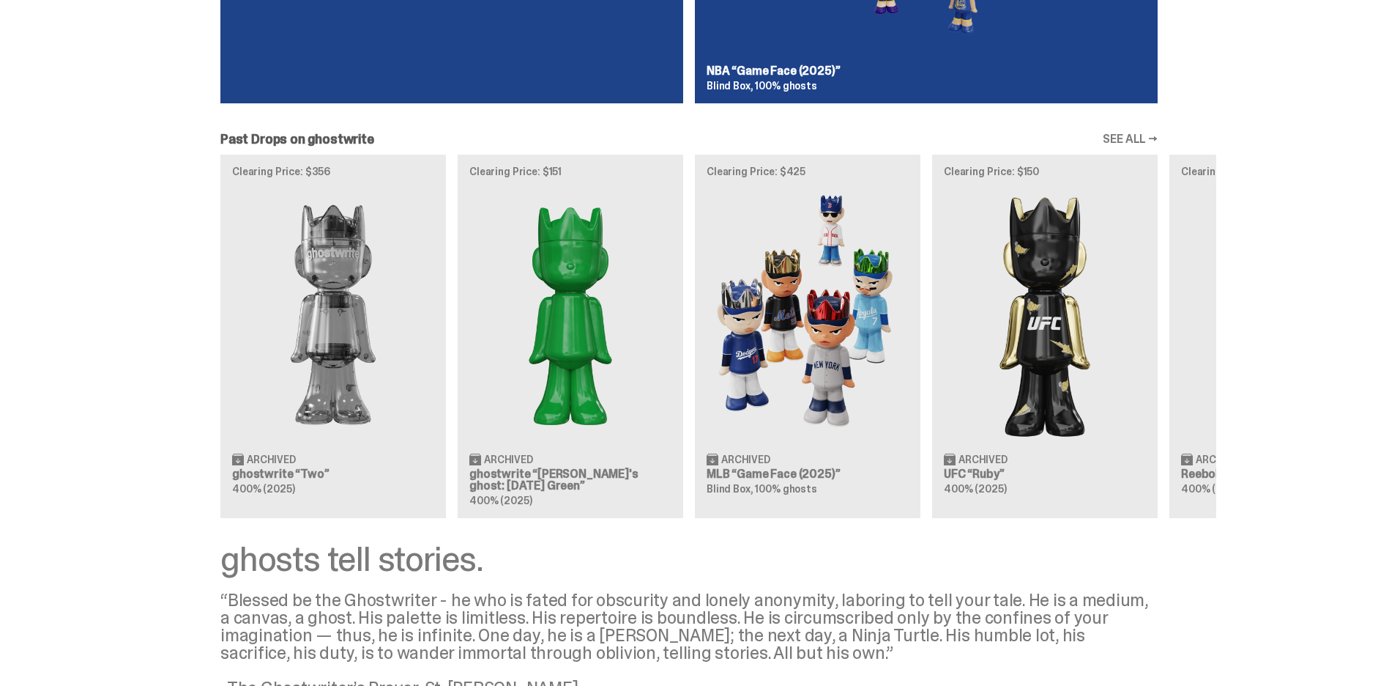
click at [1148, 138] on link "SEE ALL →" at bounding box center [1130, 139] width 55 height 12
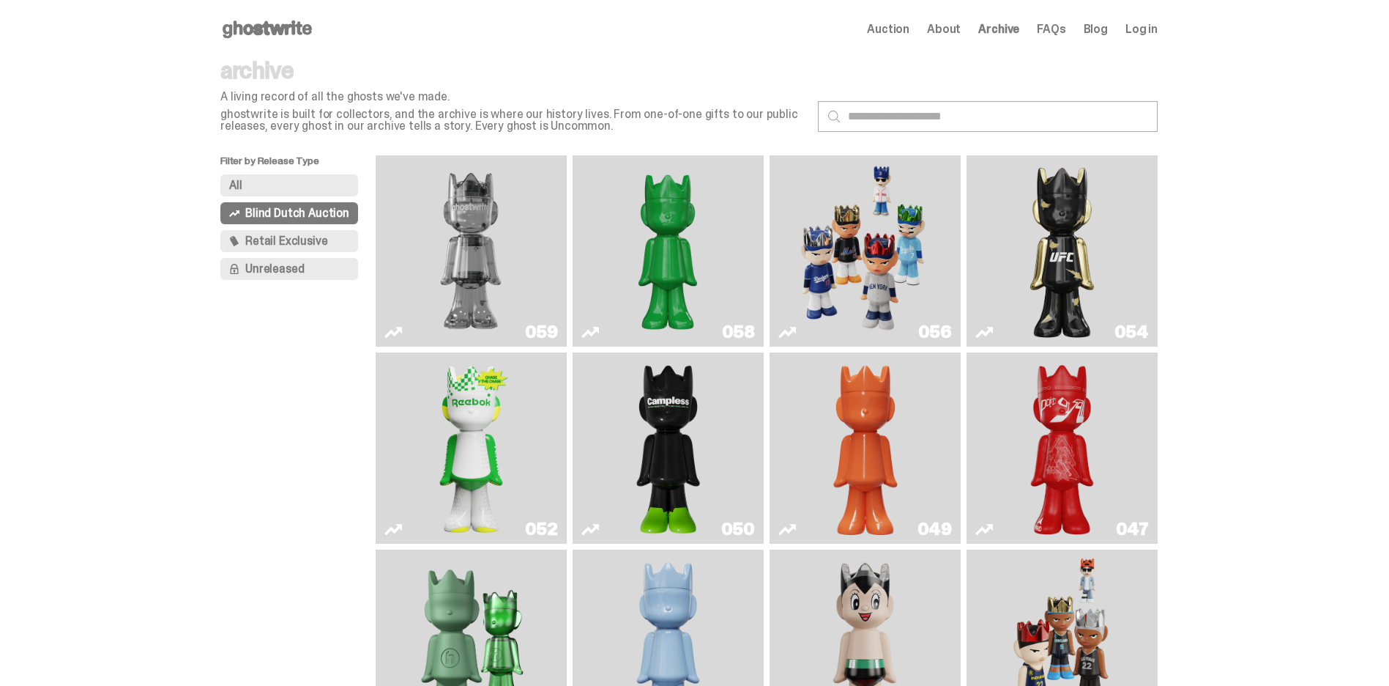
click at [844, 229] on img "Game Face (2025)" at bounding box center [865, 250] width 144 height 179
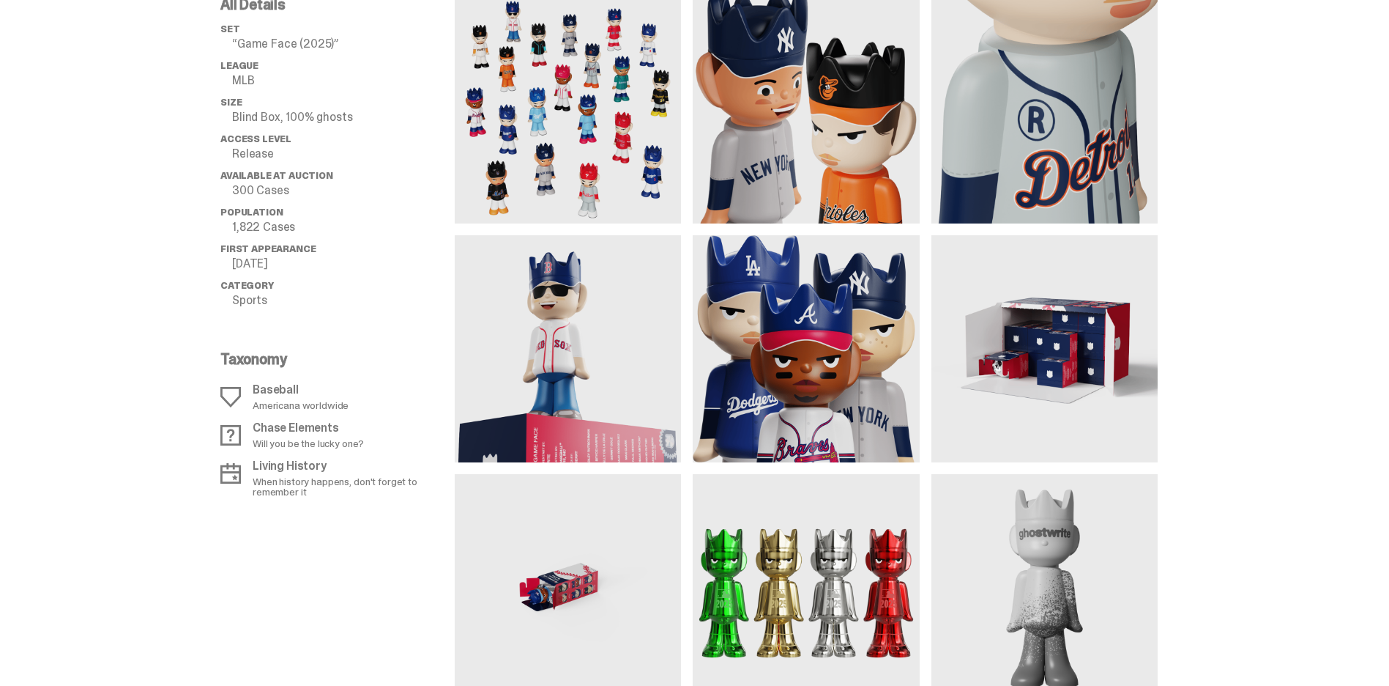
scroll to position [952, 0]
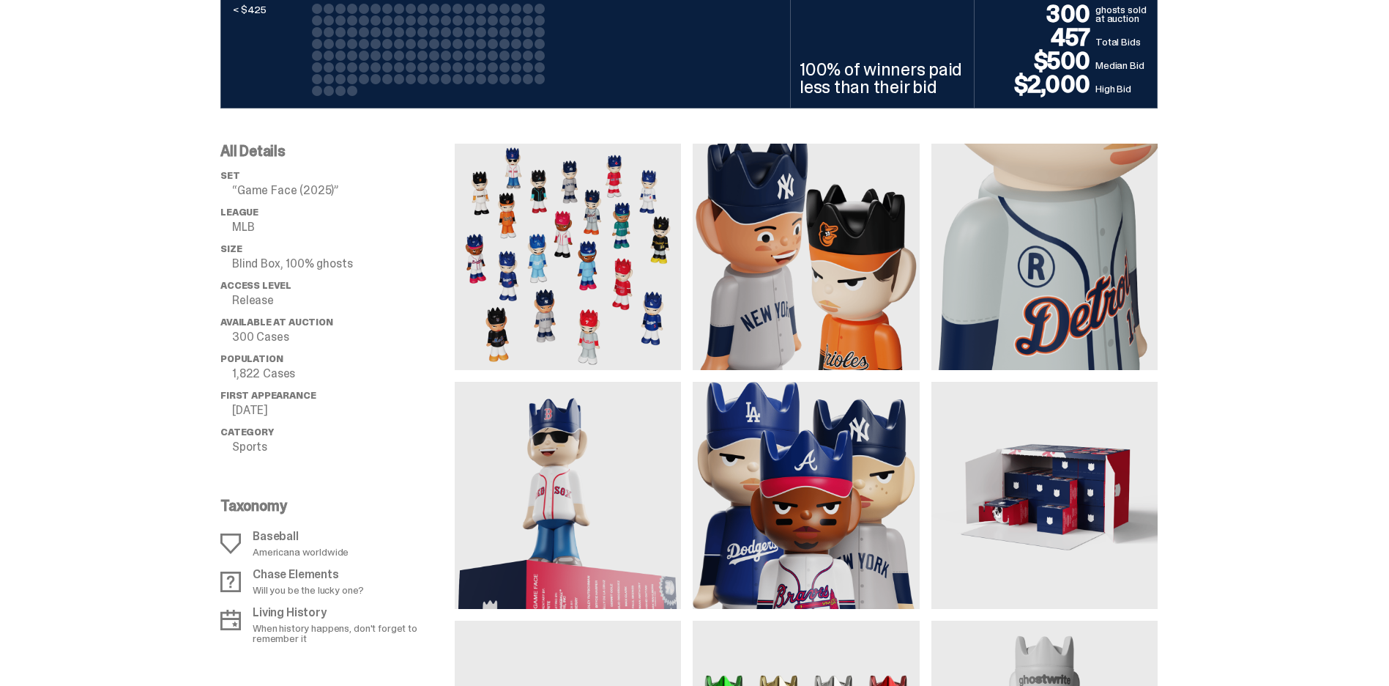
click at [595, 313] on img at bounding box center [568, 257] width 226 height 226
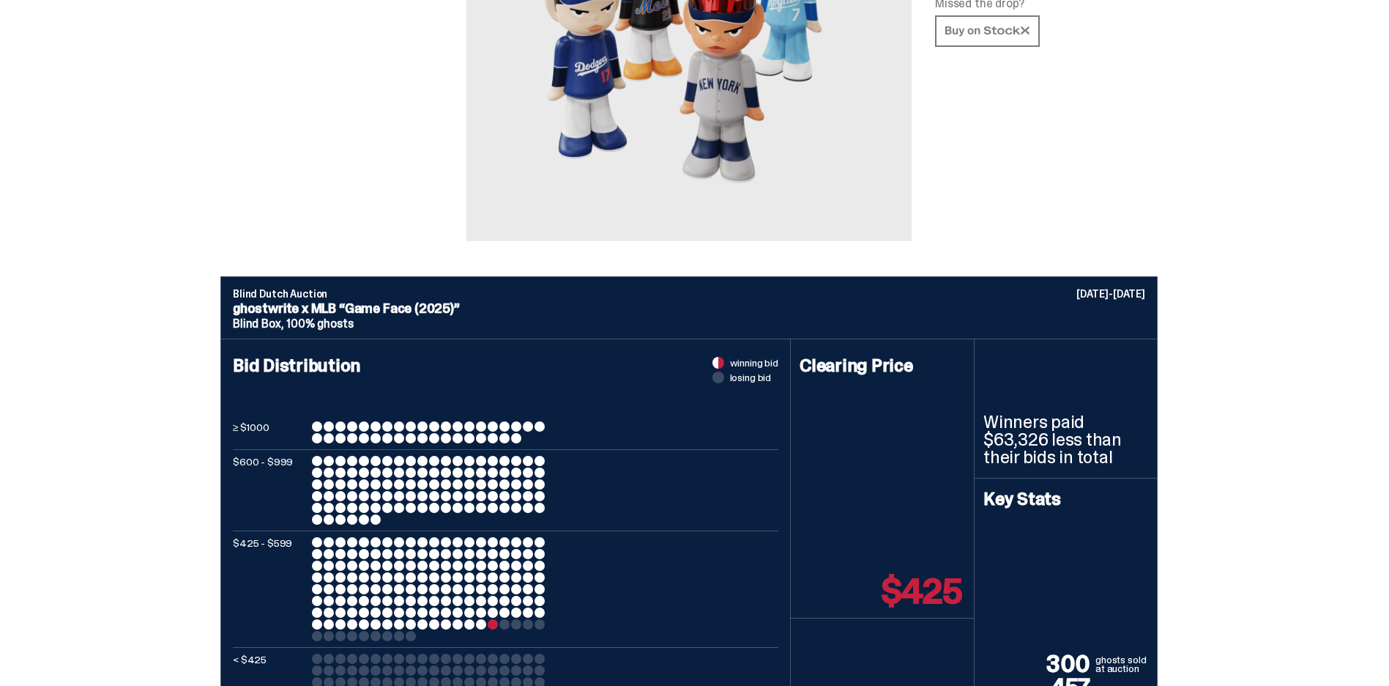
scroll to position [0, 0]
